Goal: Find specific page/section: Find specific page/section

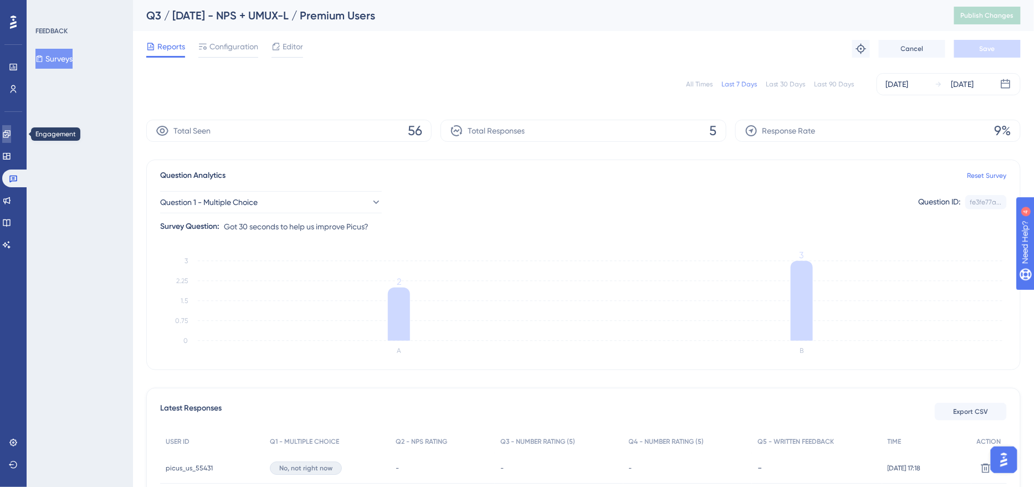
click at [10, 132] on icon at bounding box center [6, 133] width 7 height 7
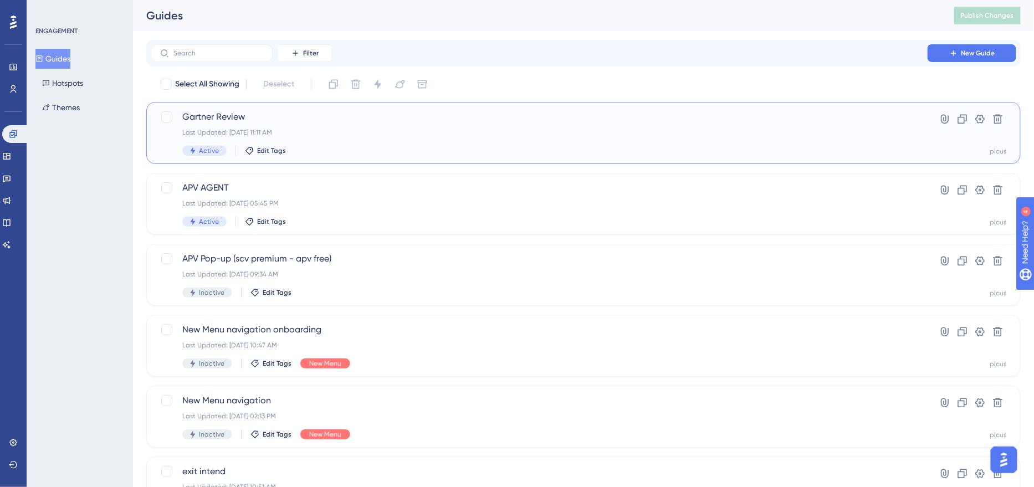
click at [299, 147] on div "Active Edit Tags" at bounding box center [538, 151] width 713 height 10
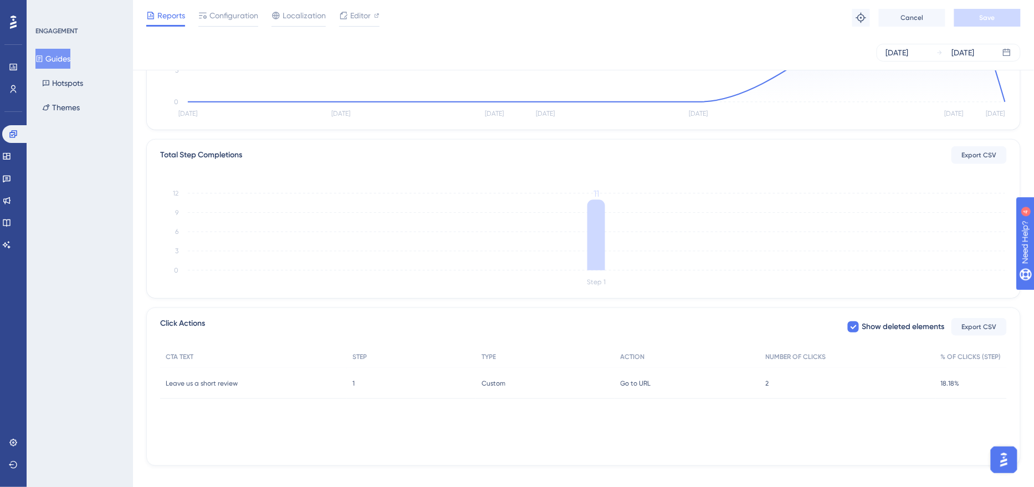
scroll to position [214, 0]
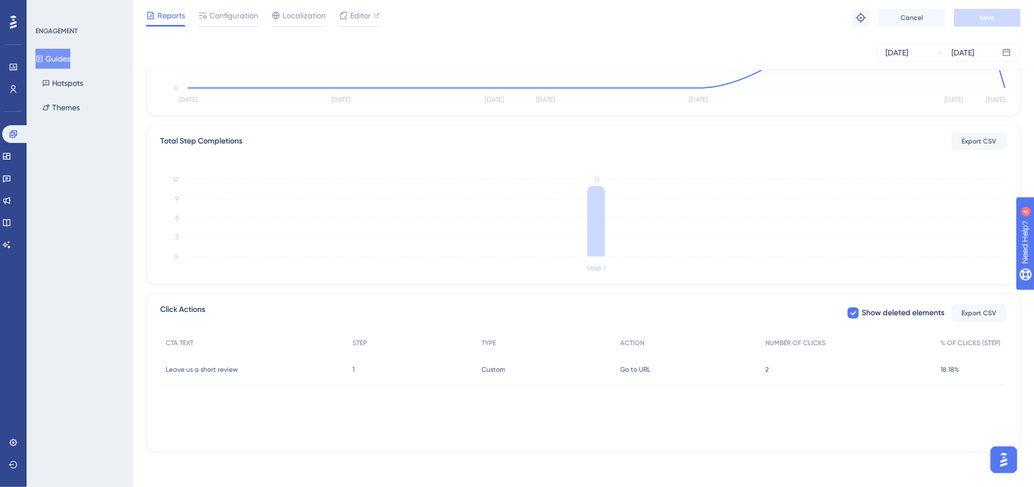
click at [767, 376] on div "2 2" at bounding box center [847, 369] width 175 height 31
